Goal: Information Seeking & Learning: Find specific fact

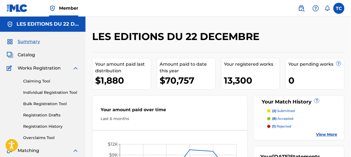
click at [24, 53] on span "Catalog" at bounding box center [26, 55] width 17 height 7
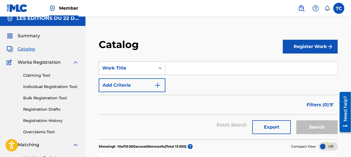
click at [129, 73] on div "Work Title" at bounding box center [127, 68] width 56 height 10
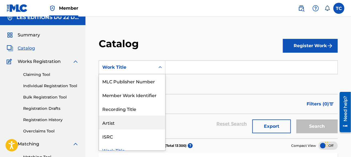
scroll to position [89, 0]
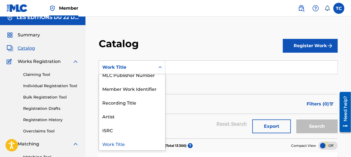
click at [115, 145] on div "Work Title" at bounding box center [132, 144] width 66 height 14
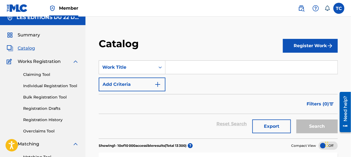
click at [181, 66] on input "Search Form" at bounding box center [252, 67] width 172 height 13
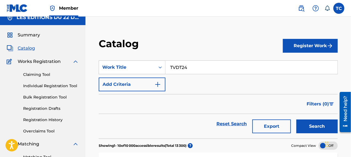
type input "TVDT24"
click at [297, 119] on button "Search" at bounding box center [317, 126] width 41 height 14
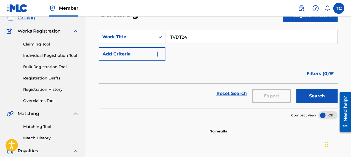
scroll to position [7, 0]
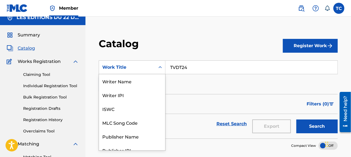
click at [123, 66] on div "Work Title" at bounding box center [127, 67] width 50 height 7
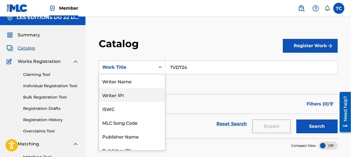
scroll to position [0, 0]
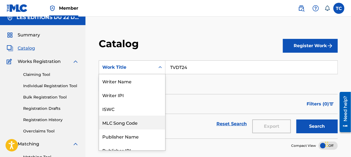
click at [120, 123] on div "MLC Song Code" at bounding box center [132, 123] width 66 height 14
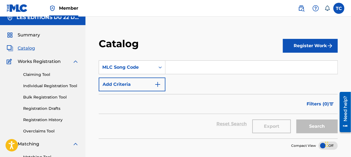
click at [177, 62] on input "Search Form" at bounding box center [252, 67] width 172 height 13
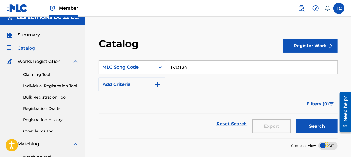
type input "TVDT24"
click at [297, 119] on button "Search" at bounding box center [317, 126] width 41 height 14
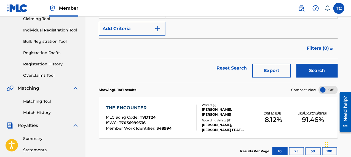
scroll to position [62, 0]
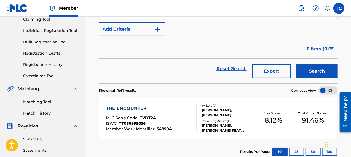
click at [130, 107] on div "THE ENCOUNTER" at bounding box center [139, 108] width 66 height 7
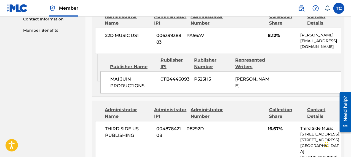
scroll to position [276, 0]
